Goal: Task Accomplishment & Management: Use online tool/utility

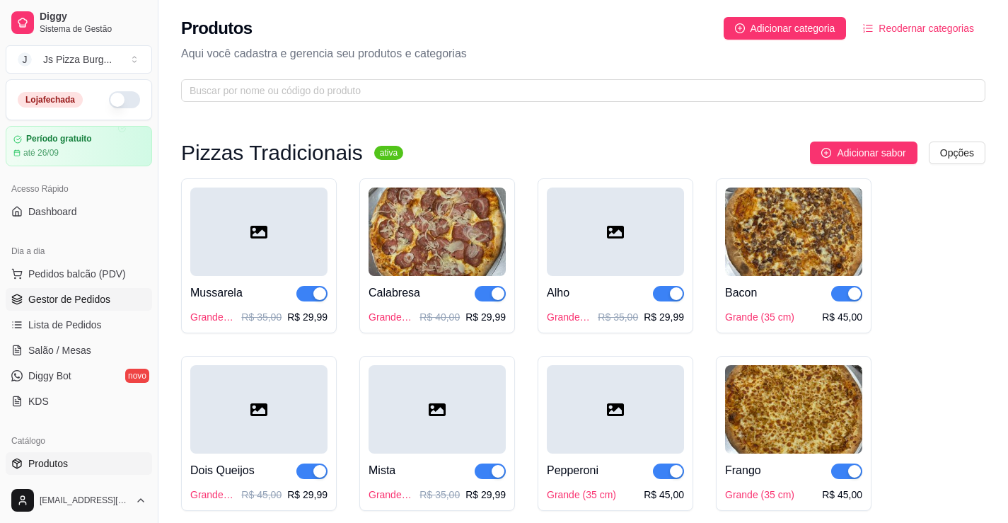
click at [65, 304] on span "Gestor de Pedidos" at bounding box center [69, 299] width 82 height 14
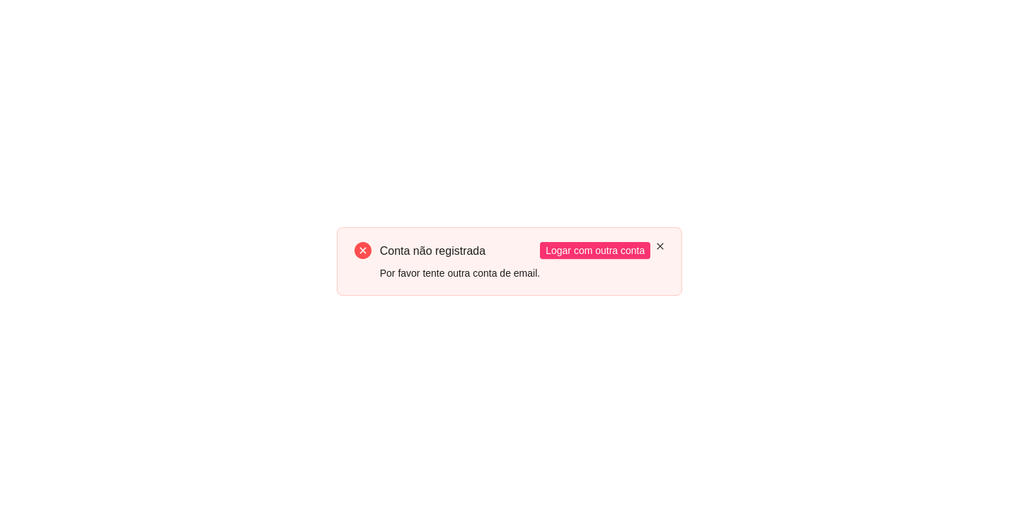
click at [658, 249] on icon "close" at bounding box center [660, 246] width 8 height 8
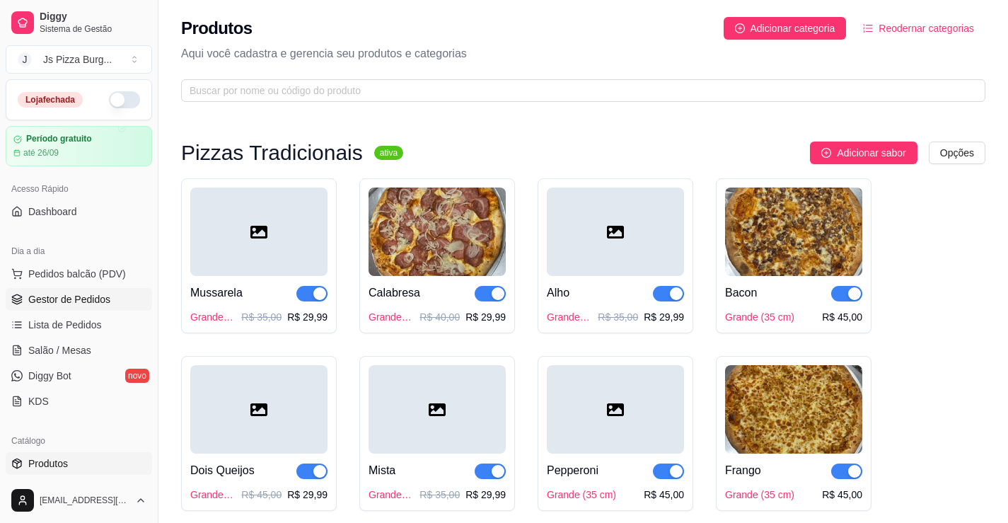
click at [85, 307] on link "Gestor de Pedidos" at bounding box center [79, 299] width 146 height 23
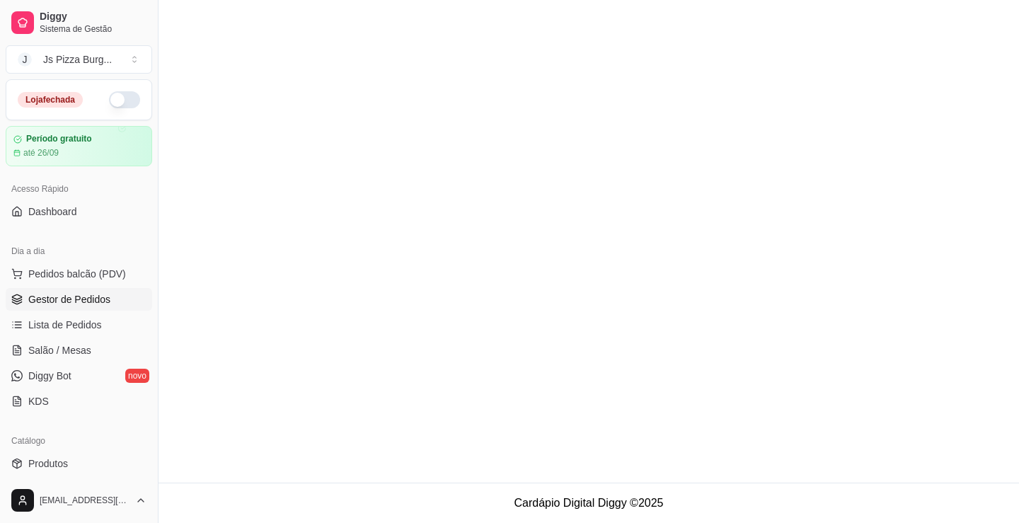
click at [78, 298] on span "Gestor de Pedidos" at bounding box center [69, 299] width 82 height 14
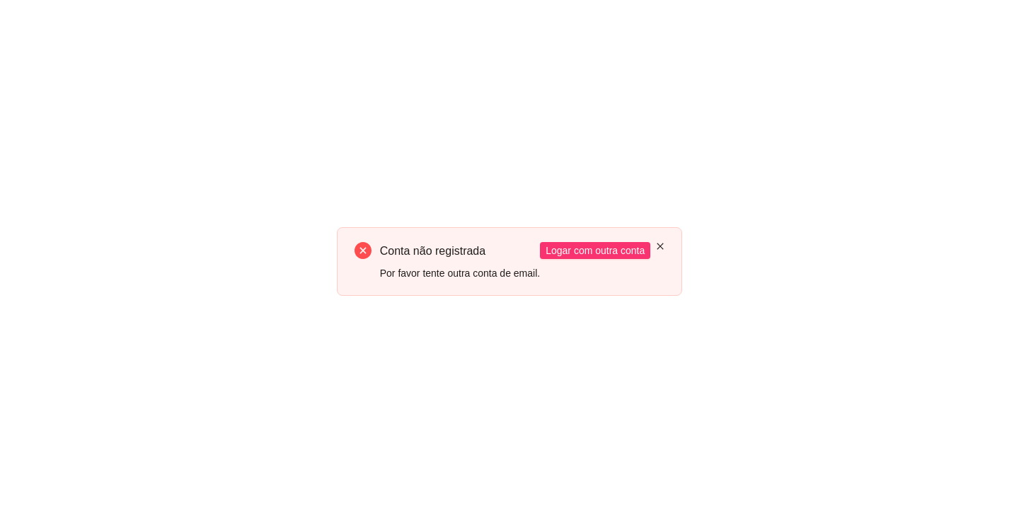
click at [660, 246] on icon "close" at bounding box center [660, 246] width 6 height 6
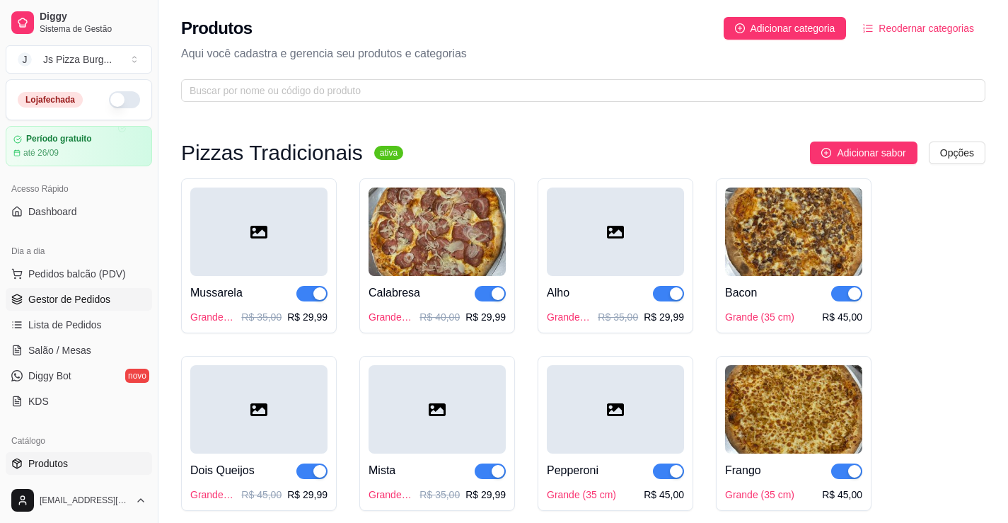
click at [85, 296] on span "Gestor de Pedidos" at bounding box center [69, 299] width 82 height 14
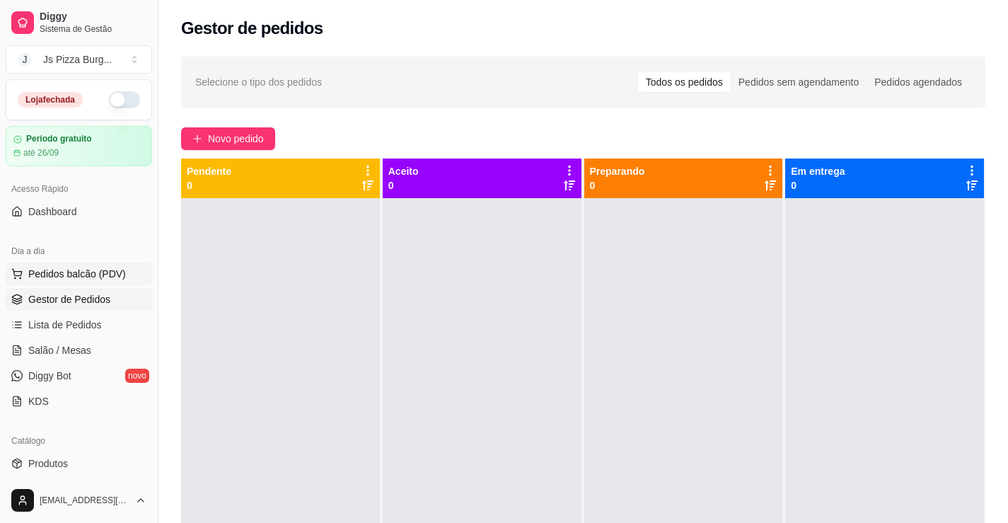
click at [66, 277] on span "Pedidos balcão (PDV)" at bounding box center [77, 274] width 98 height 14
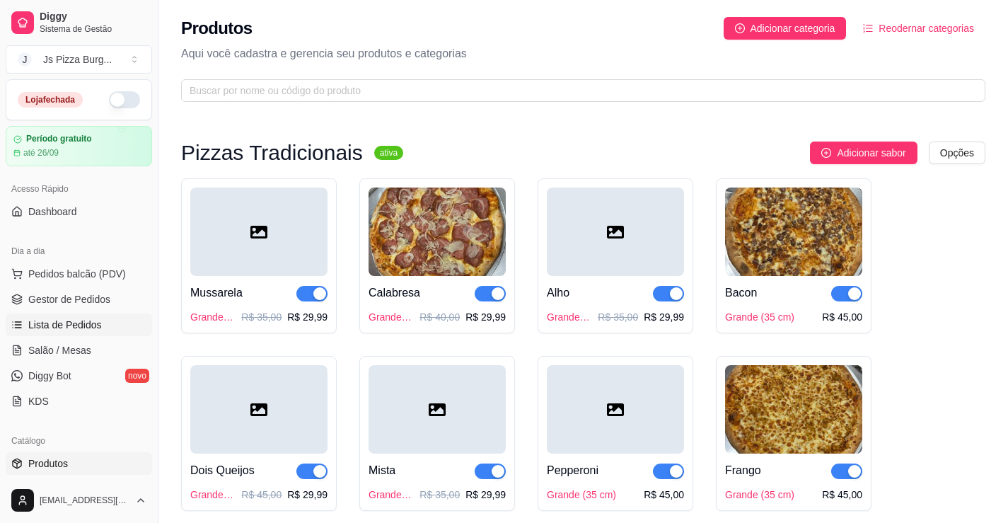
click at [51, 328] on span "Lista de Pedidos" at bounding box center [65, 325] width 74 height 14
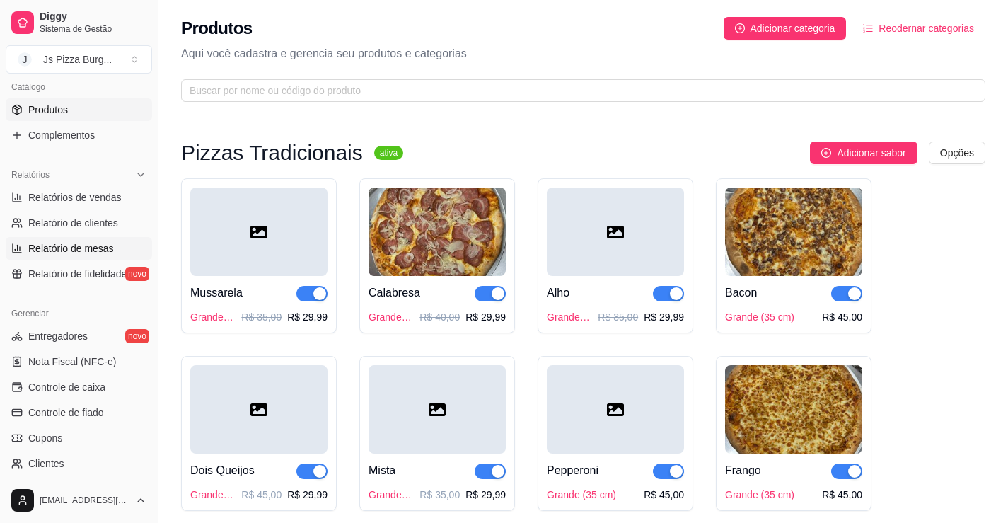
scroll to position [425, 0]
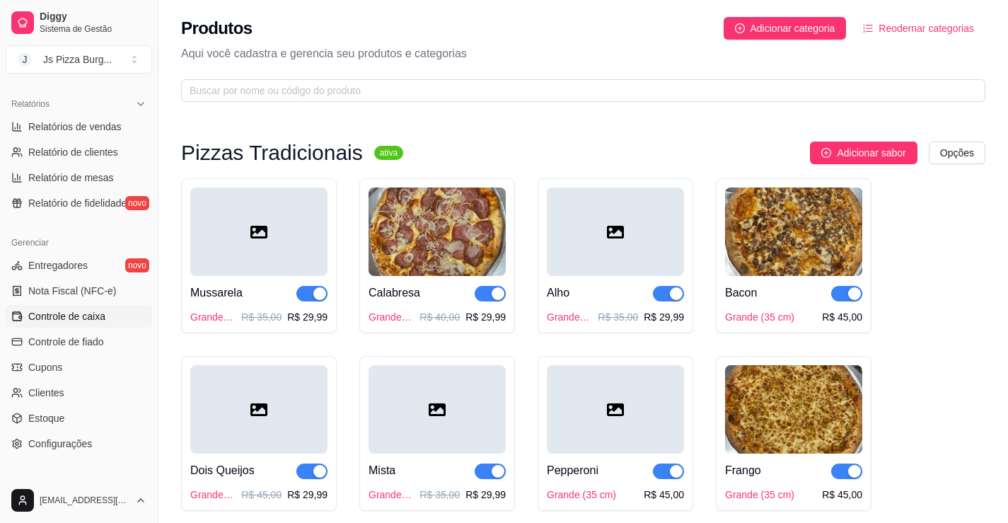
click at [68, 315] on span "Controle de caixa" at bounding box center [66, 316] width 77 height 14
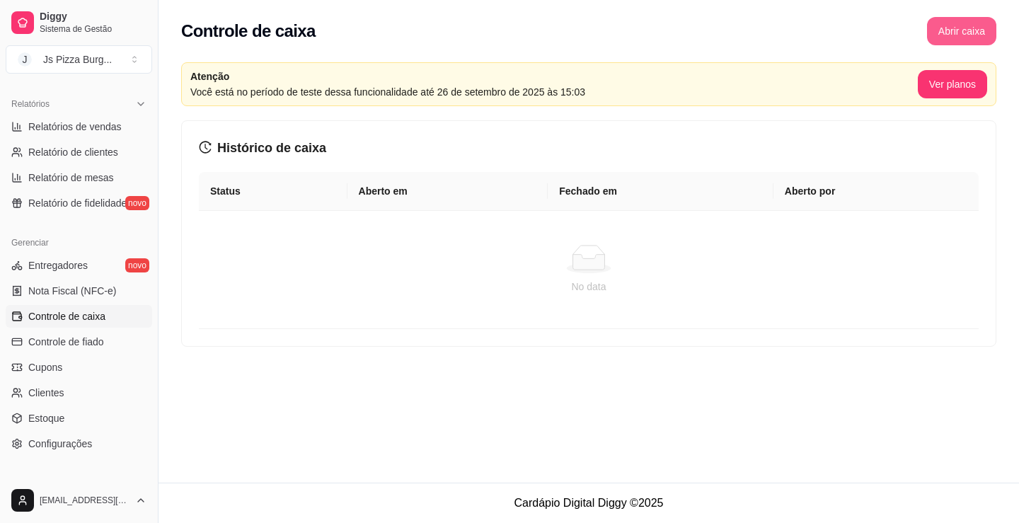
click at [973, 18] on button "Abrir caixa" at bounding box center [961, 31] width 69 height 28
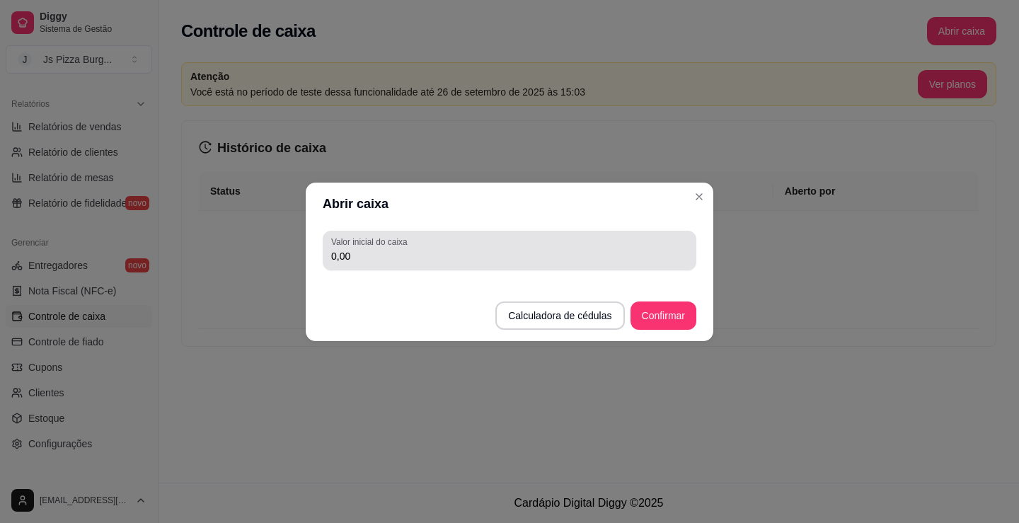
click at [483, 264] on div "0,00" at bounding box center [509, 250] width 357 height 28
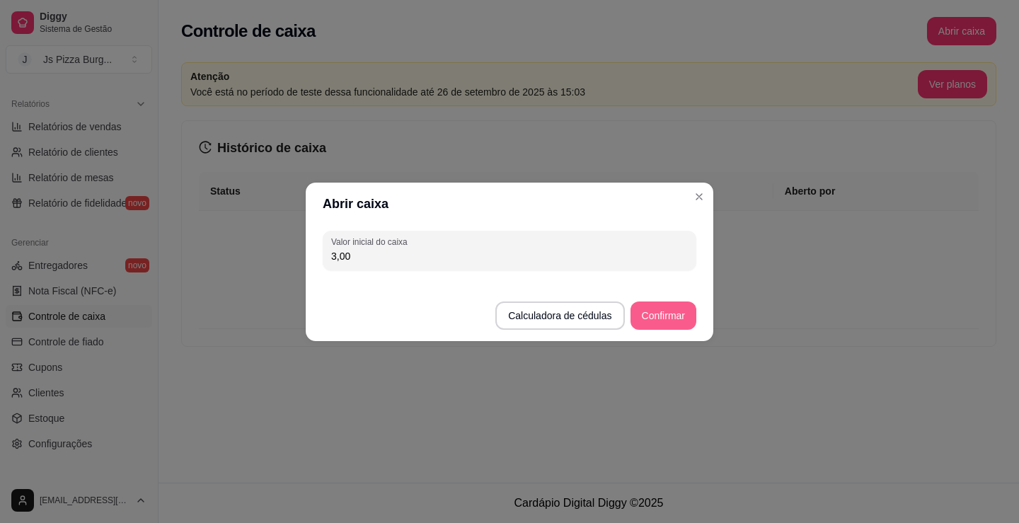
type input "3,00"
click at [643, 313] on button "Confirmar" at bounding box center [663, 315] width 64 height 28
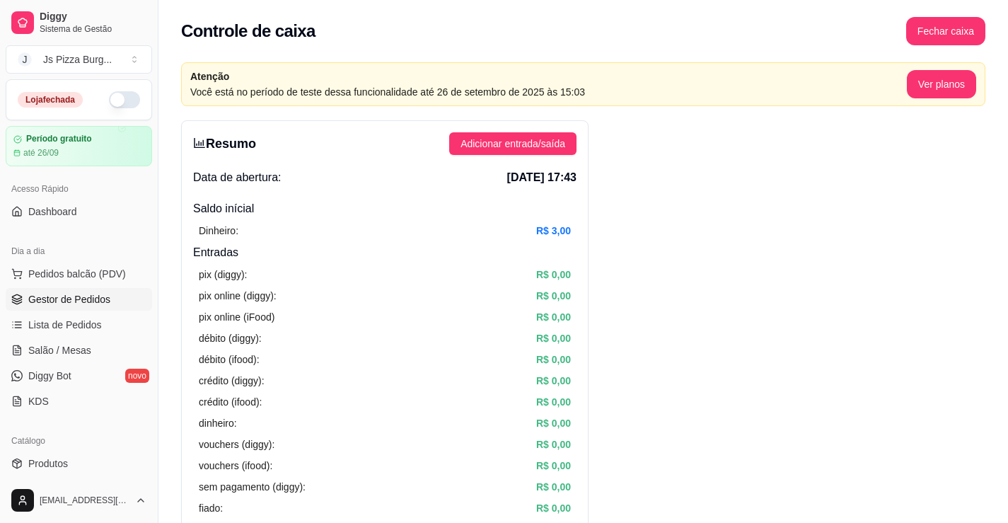
click at [90, 305] on span "Gestor de Pedidos" at bounding box center [69, 299] width 82 height 14
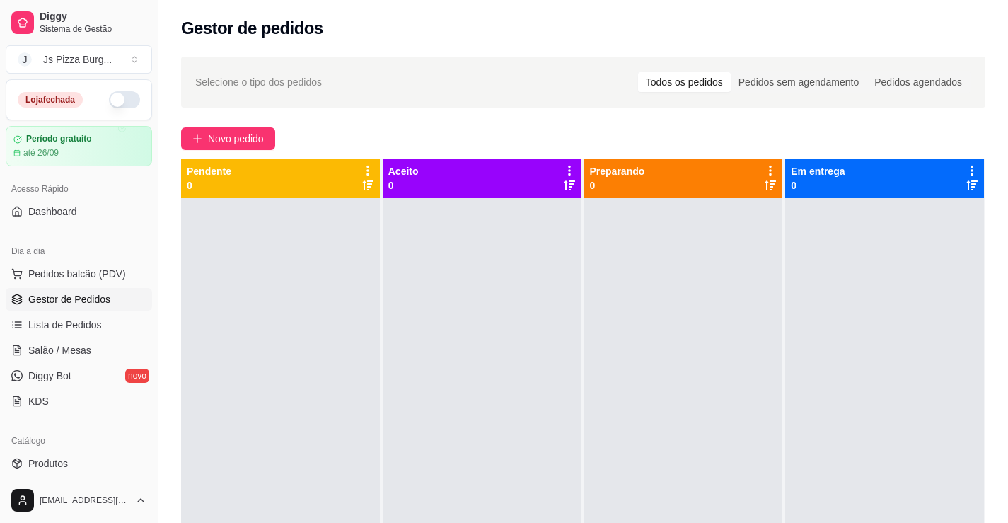
click at [127, 96] on button "button" at bounding box center [124, 99] width 31 height 17
